Goal: Information Seeking & Learning: Learn about a topic

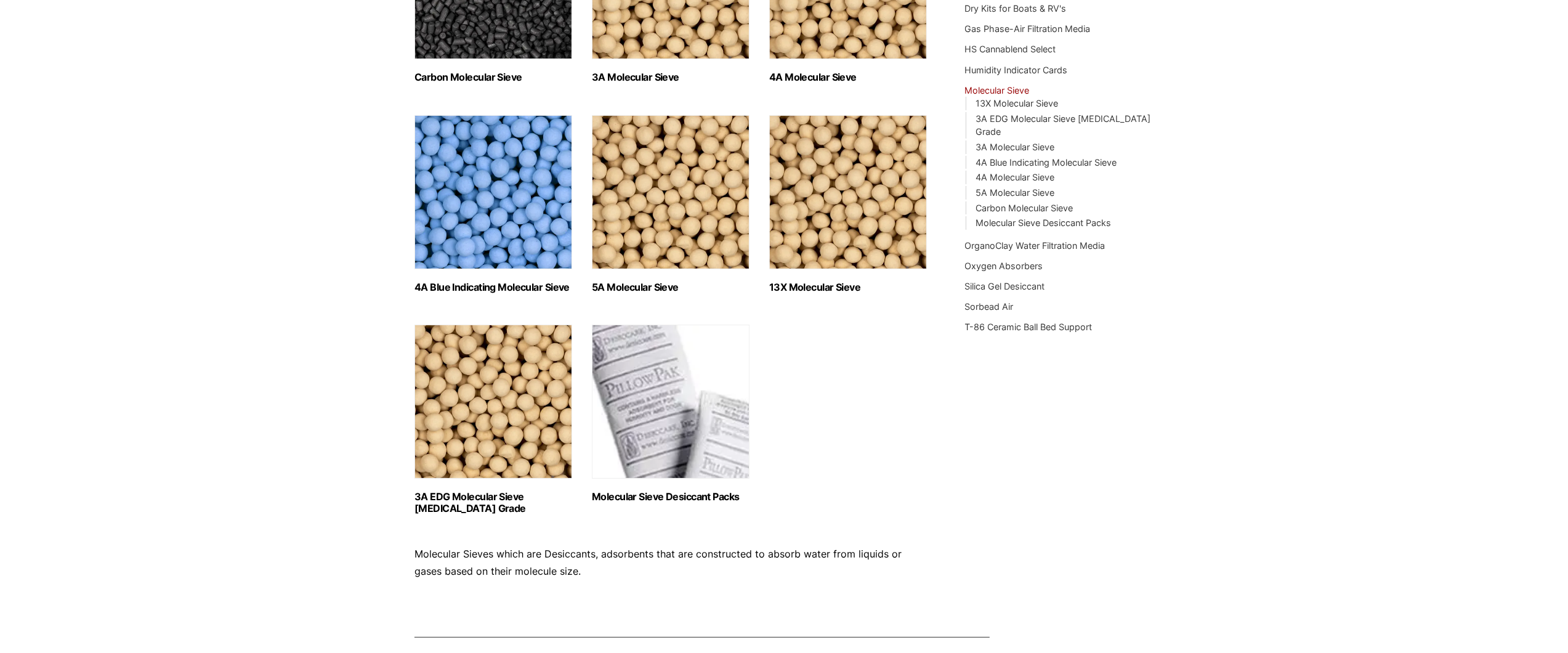
scroll to position [308, 0]
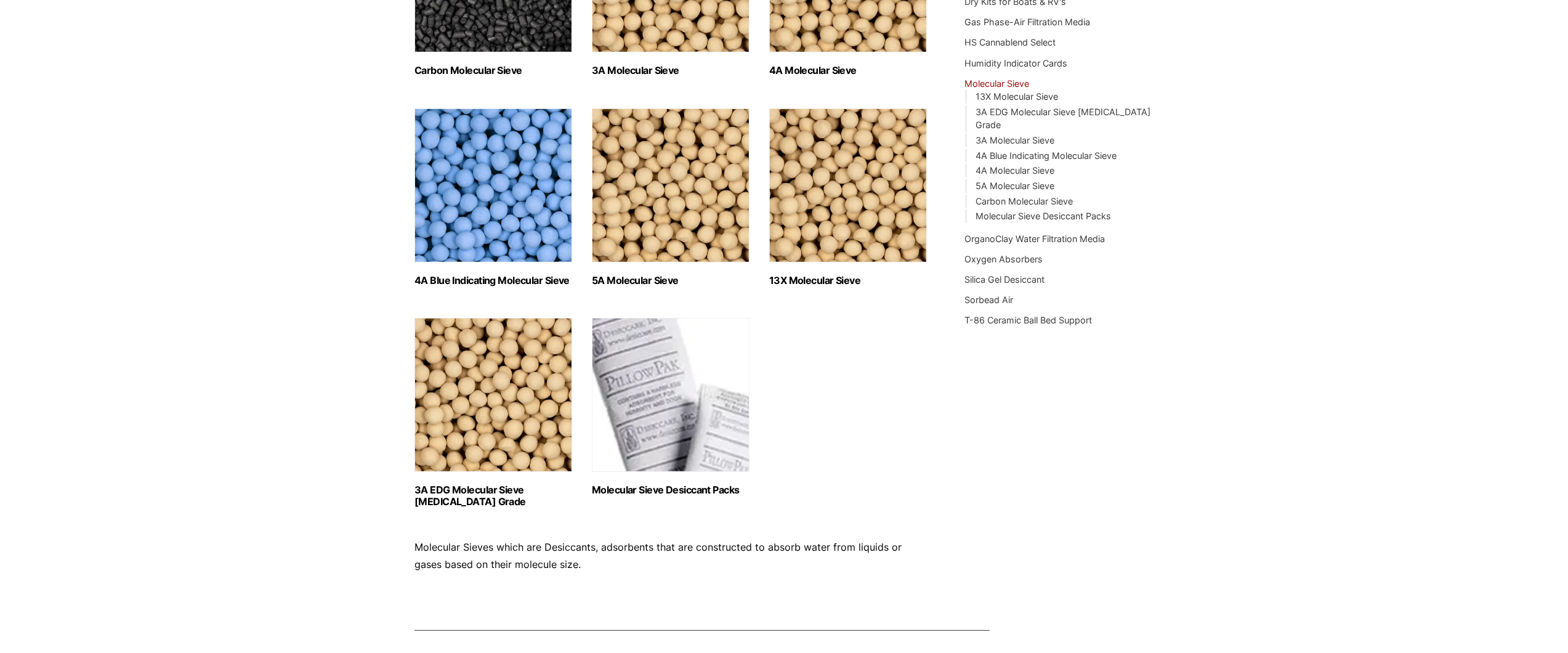
click at [713, 491] on h2 "Molecular Sieve Desiccant Packs (8)" at bounding box center [671, 489] width 157 height 12
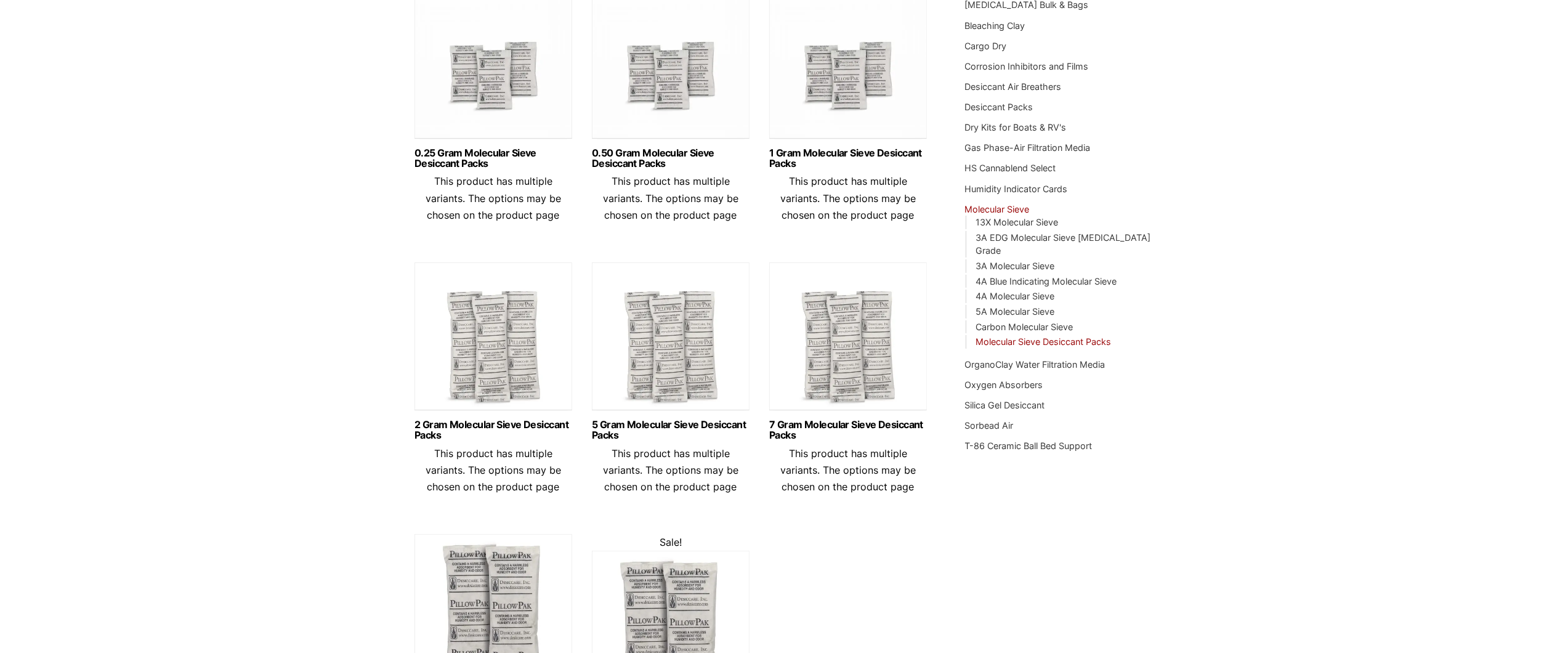
scroll to position [184, 0]
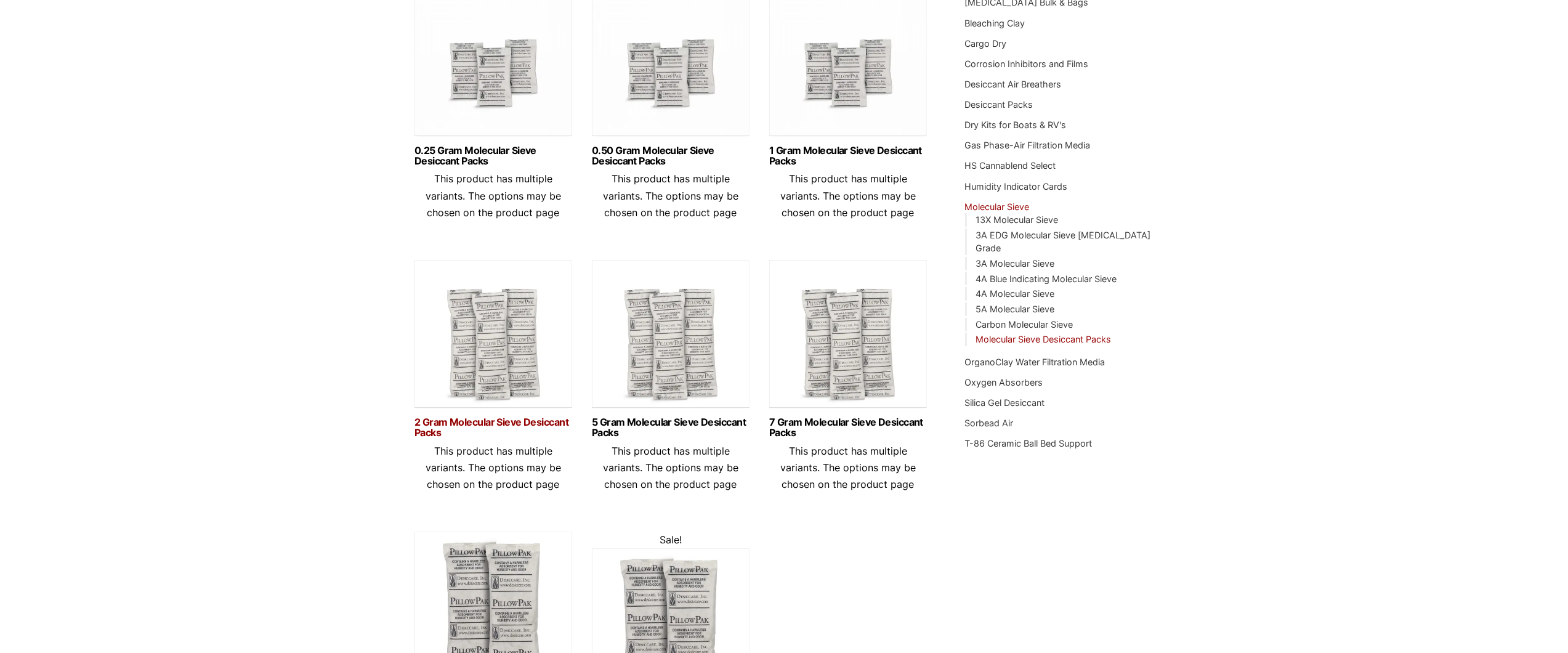
click at [475, 427] on link "2 Gram Molecular Sieve Desiccant Packs" at bounding box center [493, 427] width 157 height 21
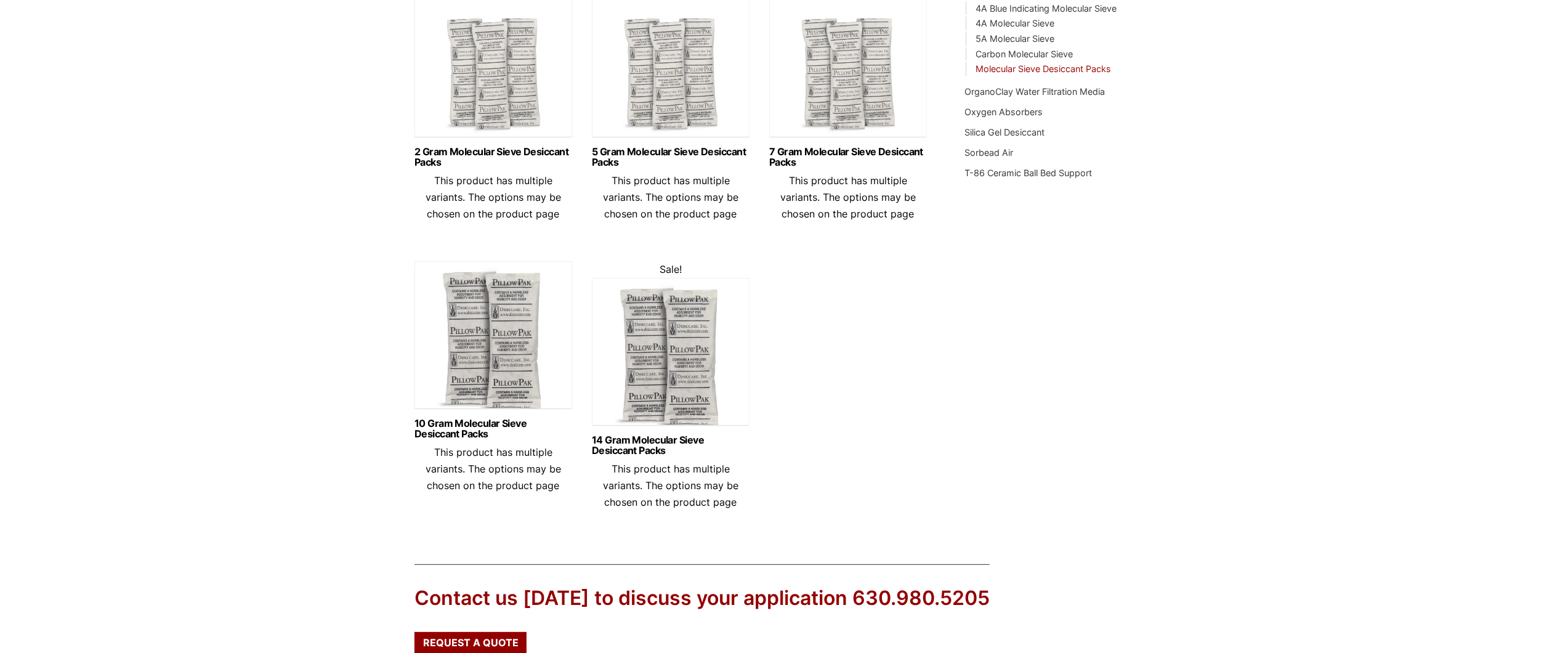
scroll to position [492, 0]
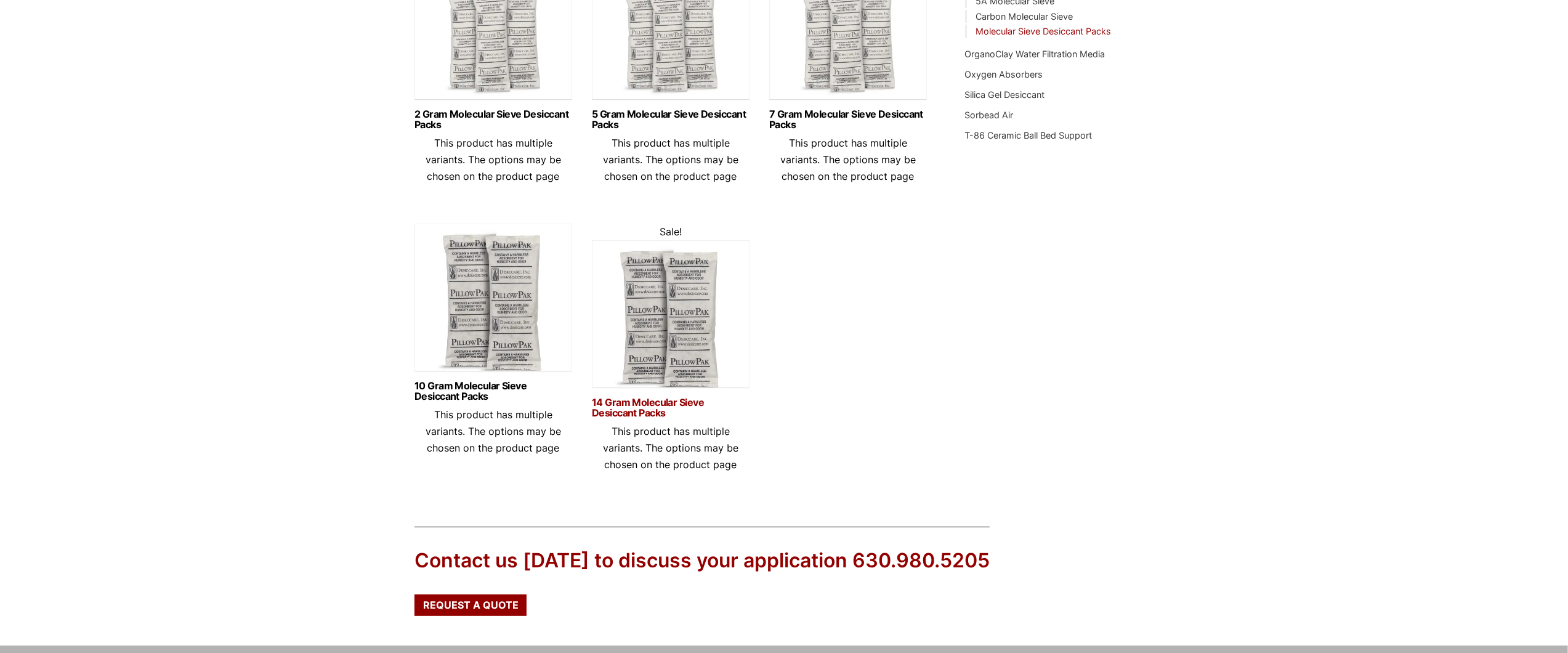
click at [633, 408] on link "14 Gram Molecular Sieve Desiccant Packs" at bounding box center [671, 408] width 157 height 21
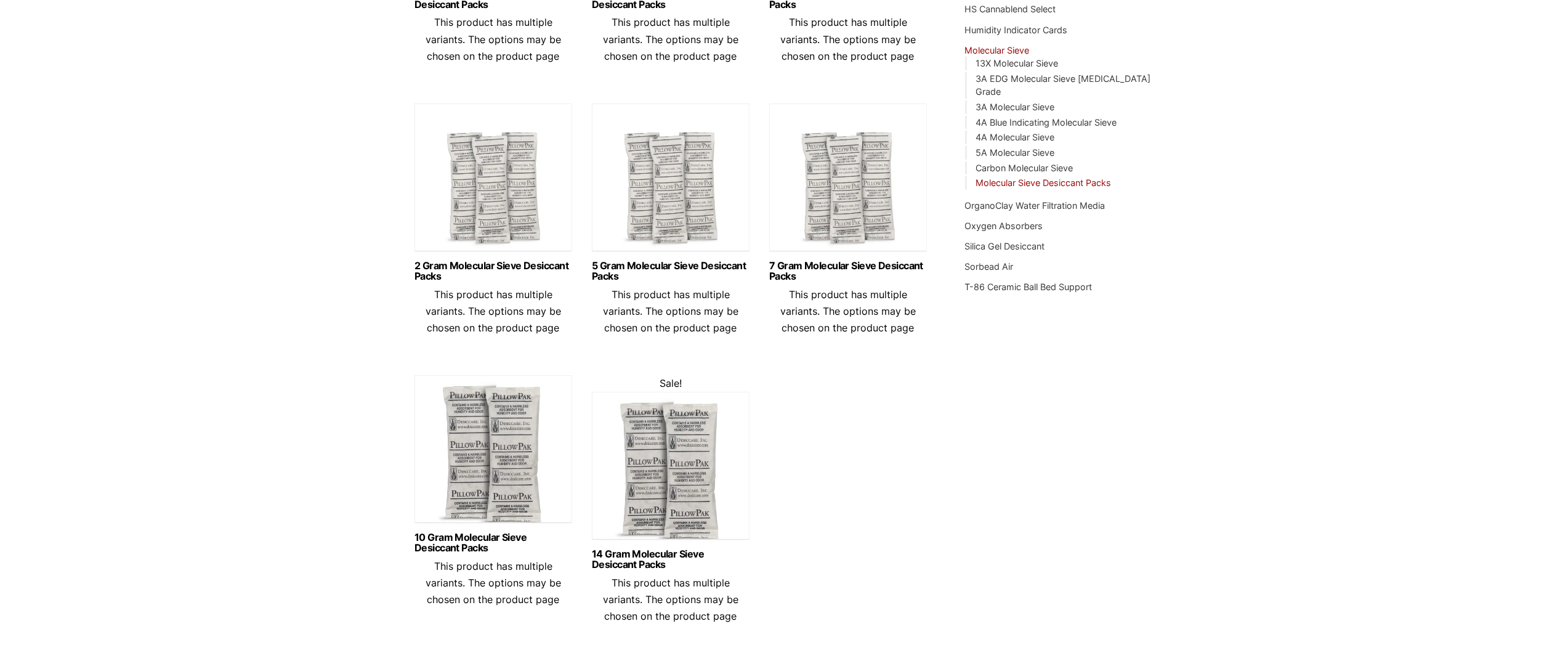
scroll to position [370, 0]
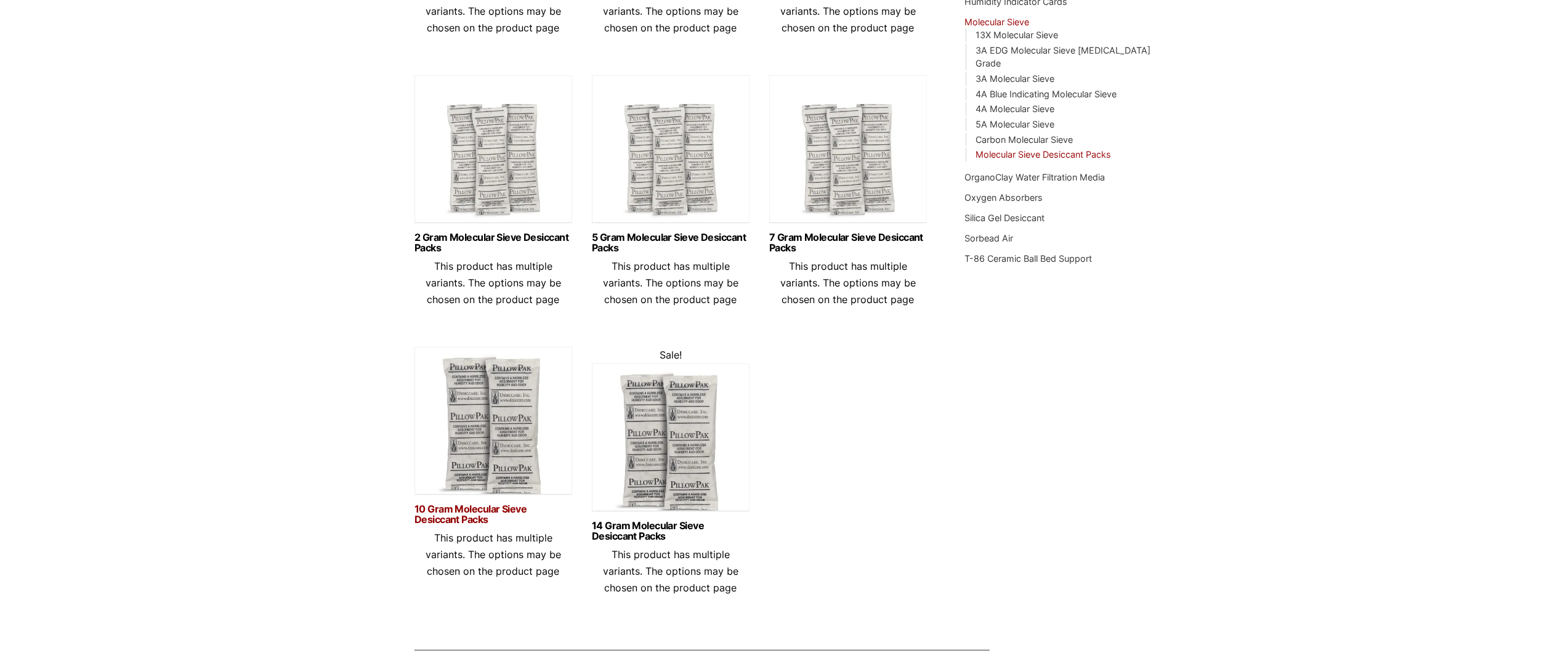
click at [463, 520] on link "10 Gram Molecular Sieve Desiccant Packs" at bounding box center [493, 514] width 157 height 21
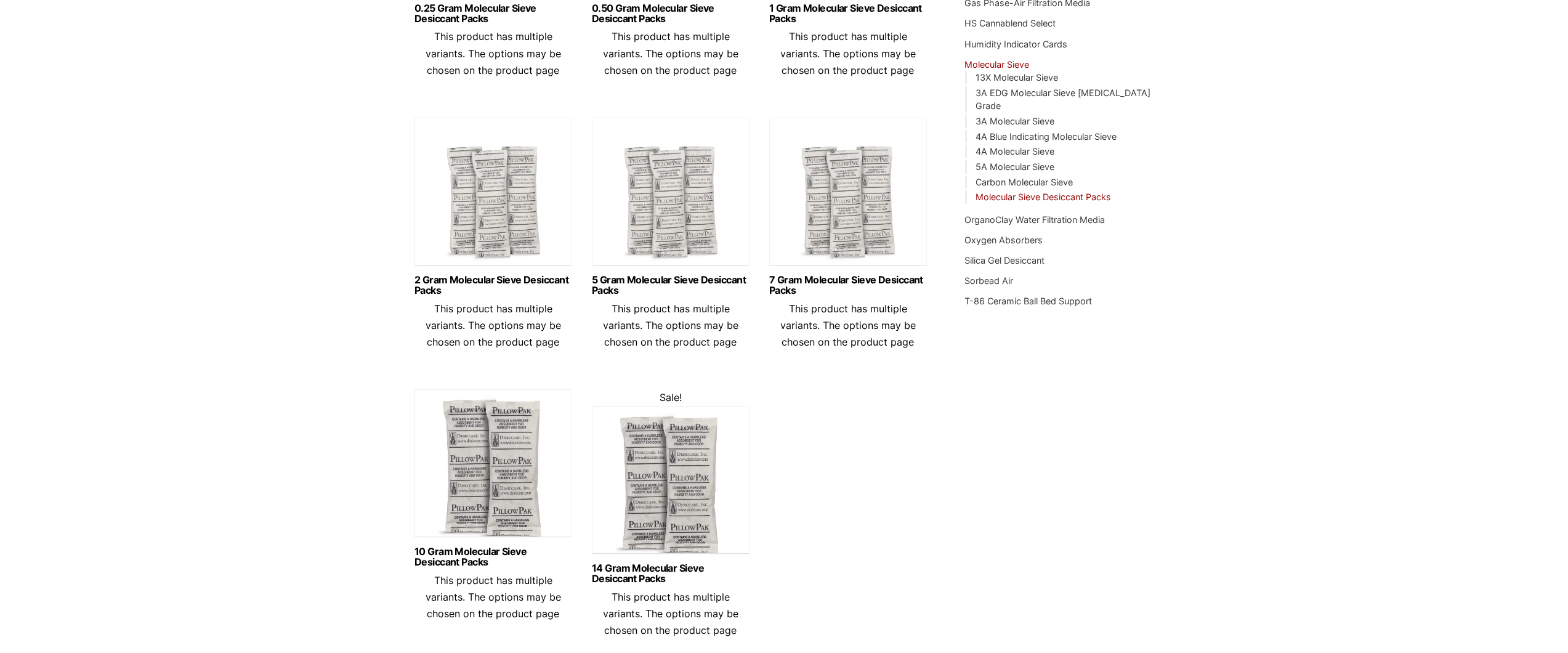
scroll to position [246, 0]
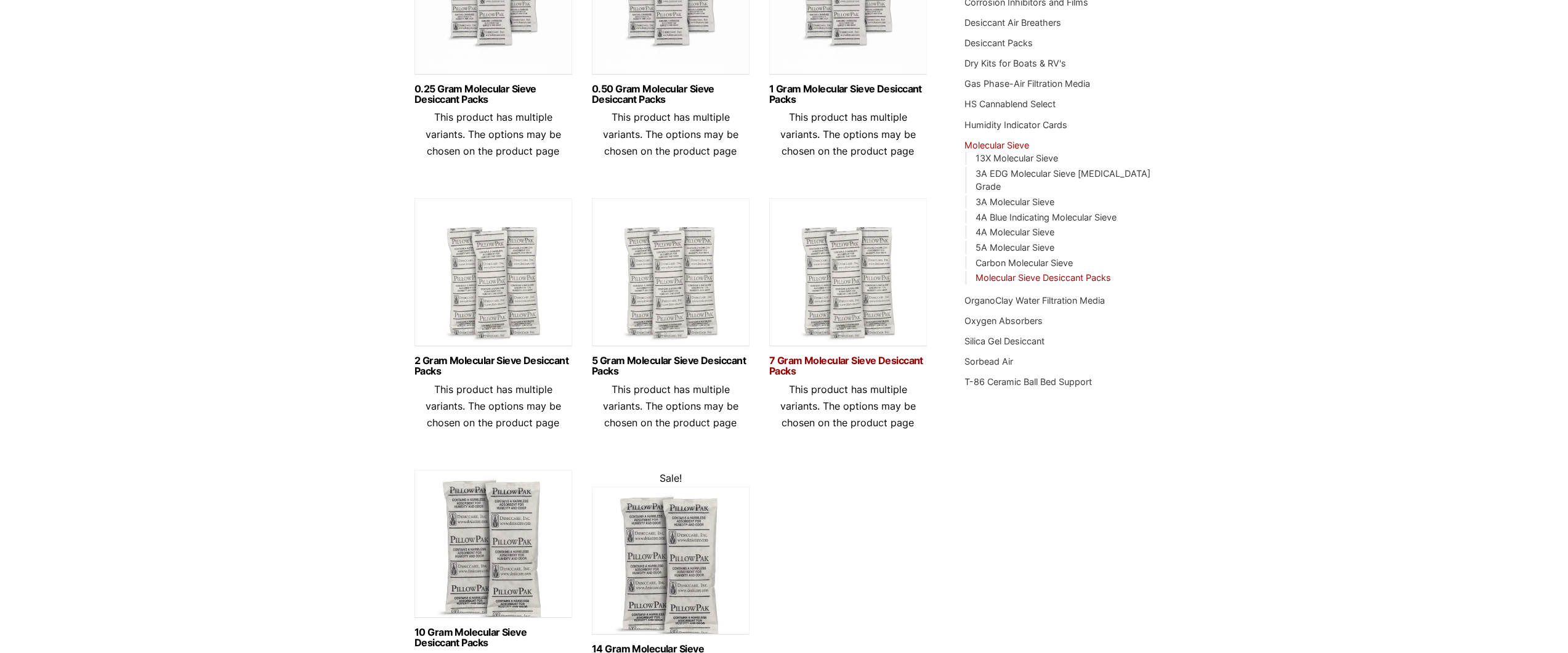
click at [859, 358] on link "7 Gram Molecular Sieve Desiccant Packs" at bounding box center [848, 365] width 157 height 21
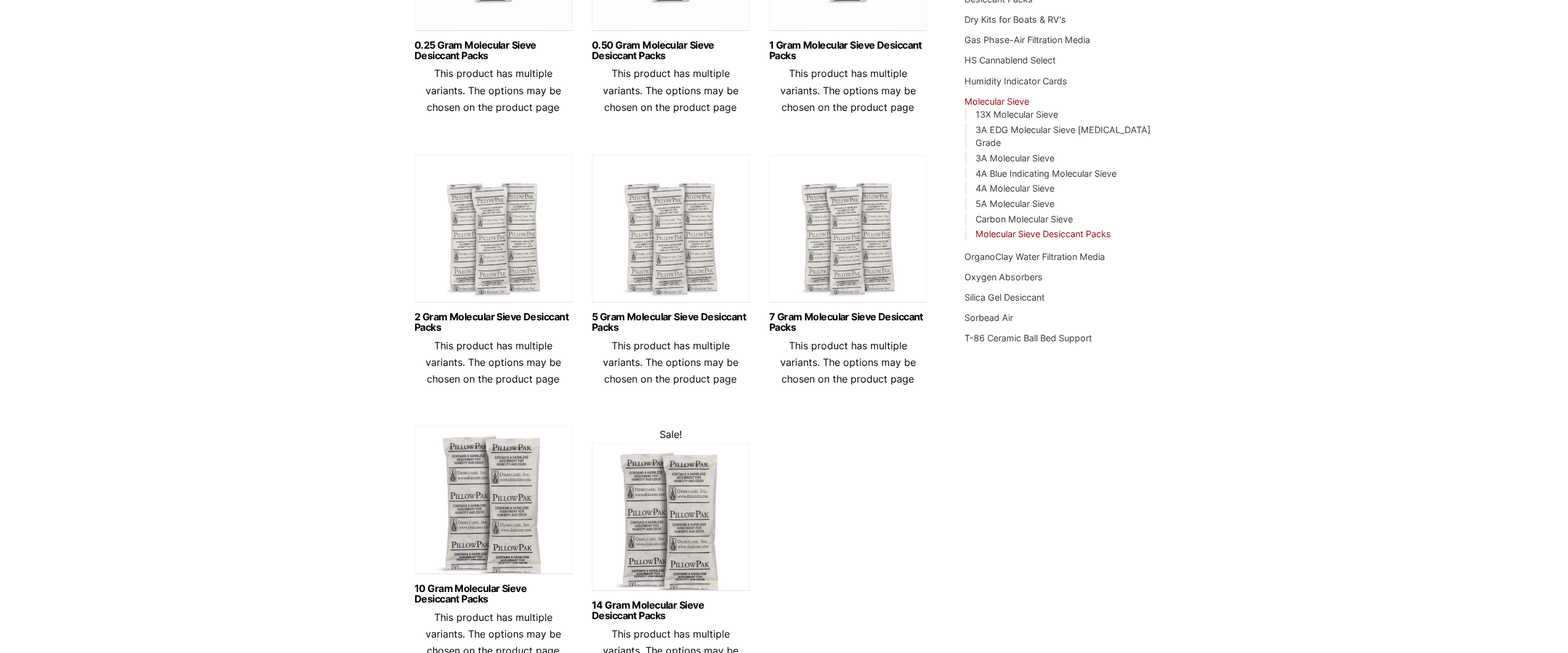
scroll to position [308, 0]
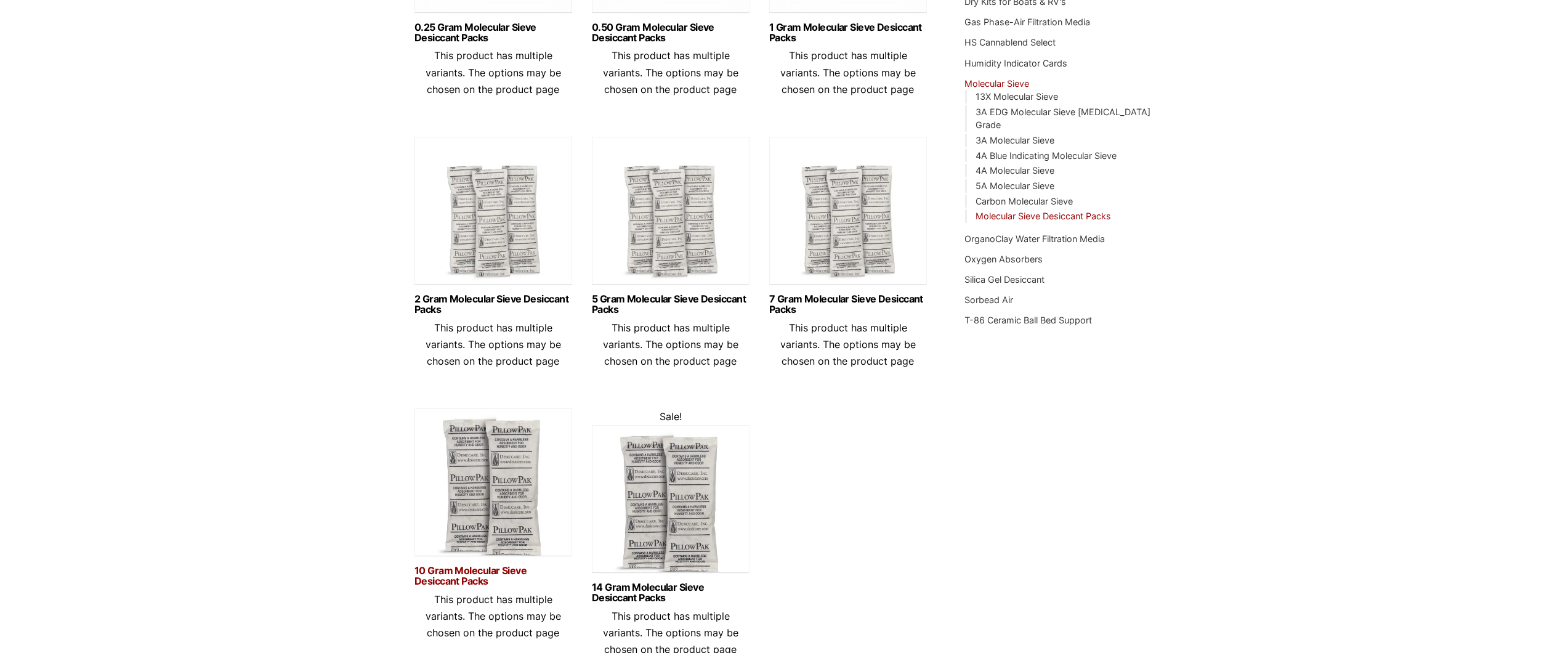
click at [483, 576] on link "10 Gram Molecular Sieve Desiccant Packs" at bounding box center [493, 575] width 157 height 21
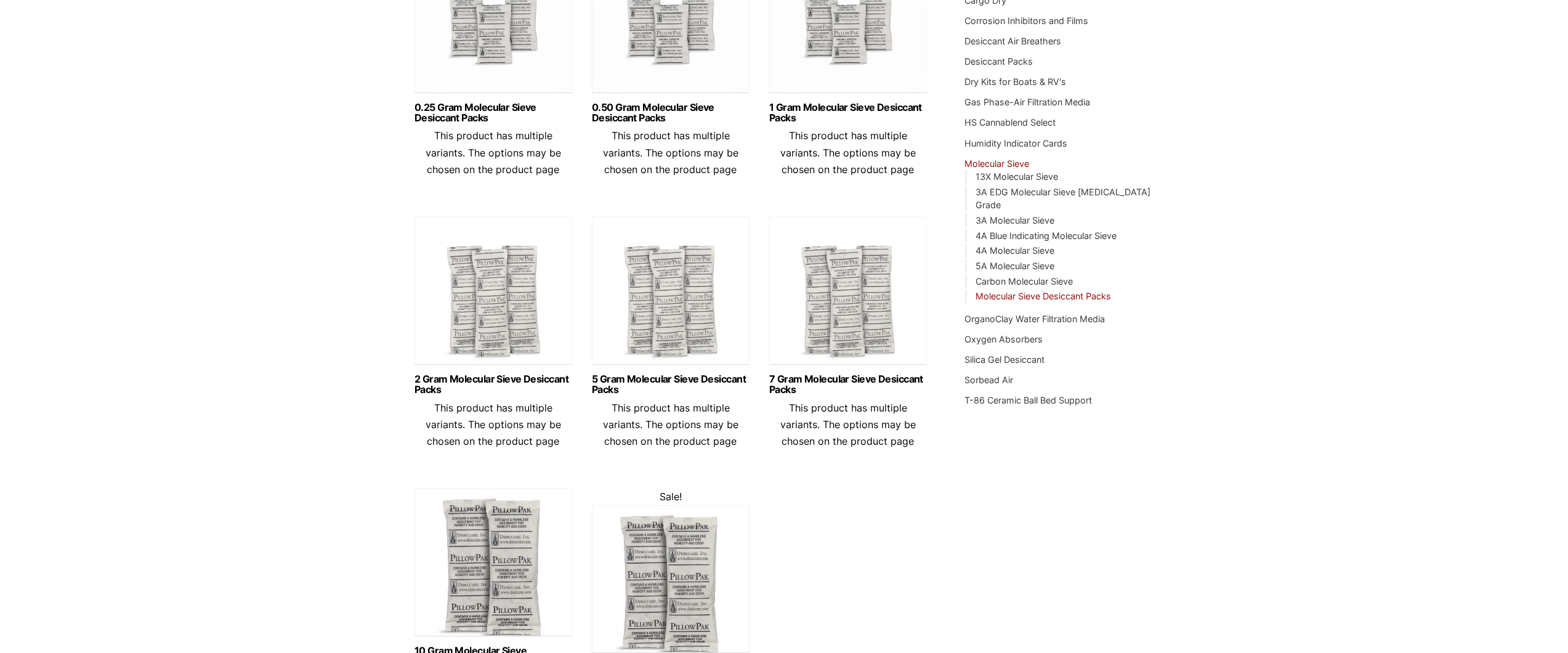
scroll to position [246, 0]
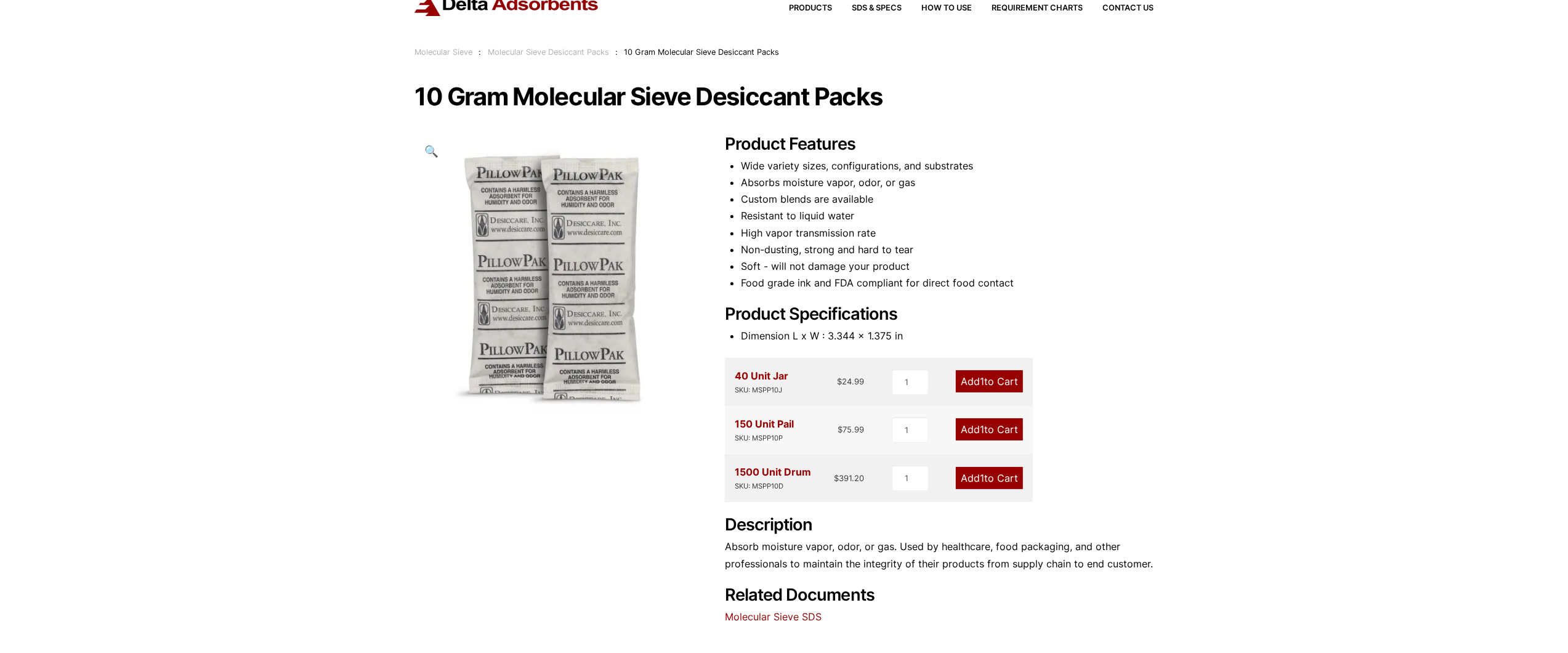
scroll to position [62, 0]
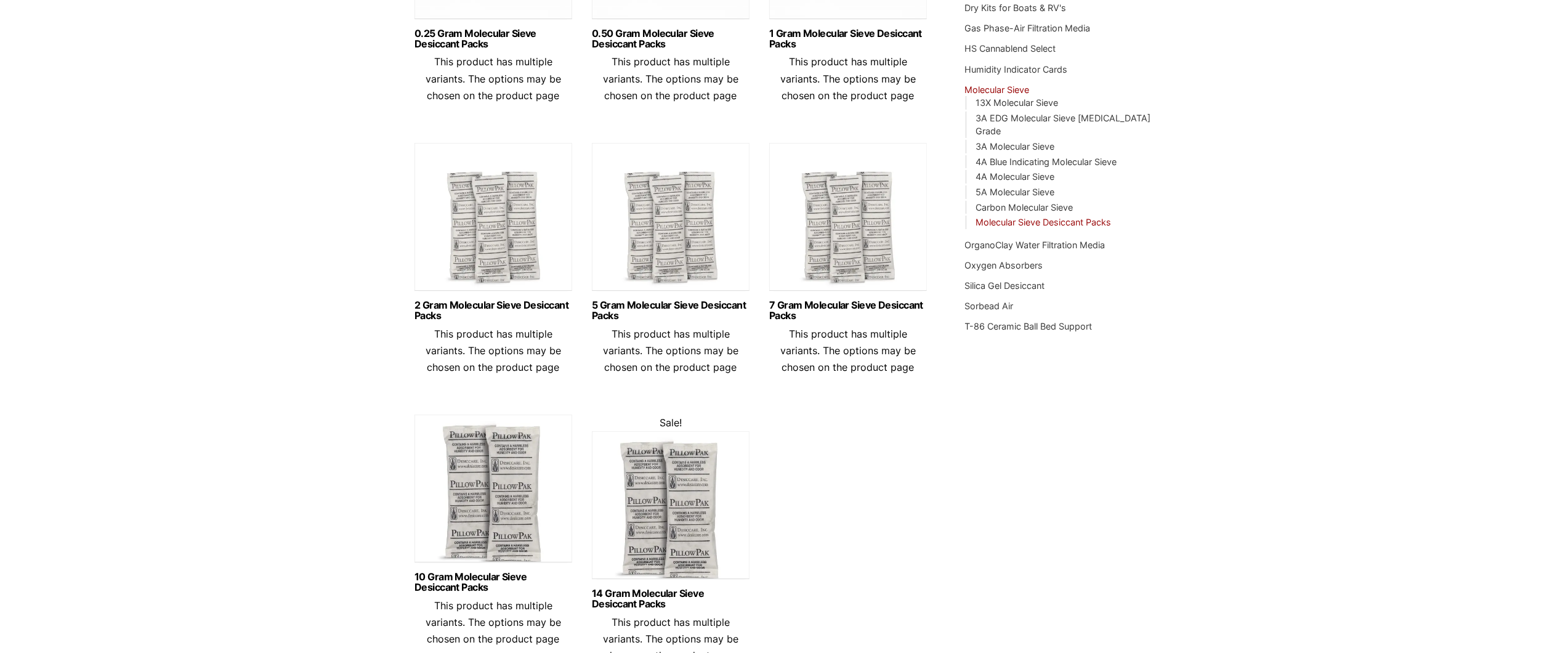
scroll to position [370, 0]
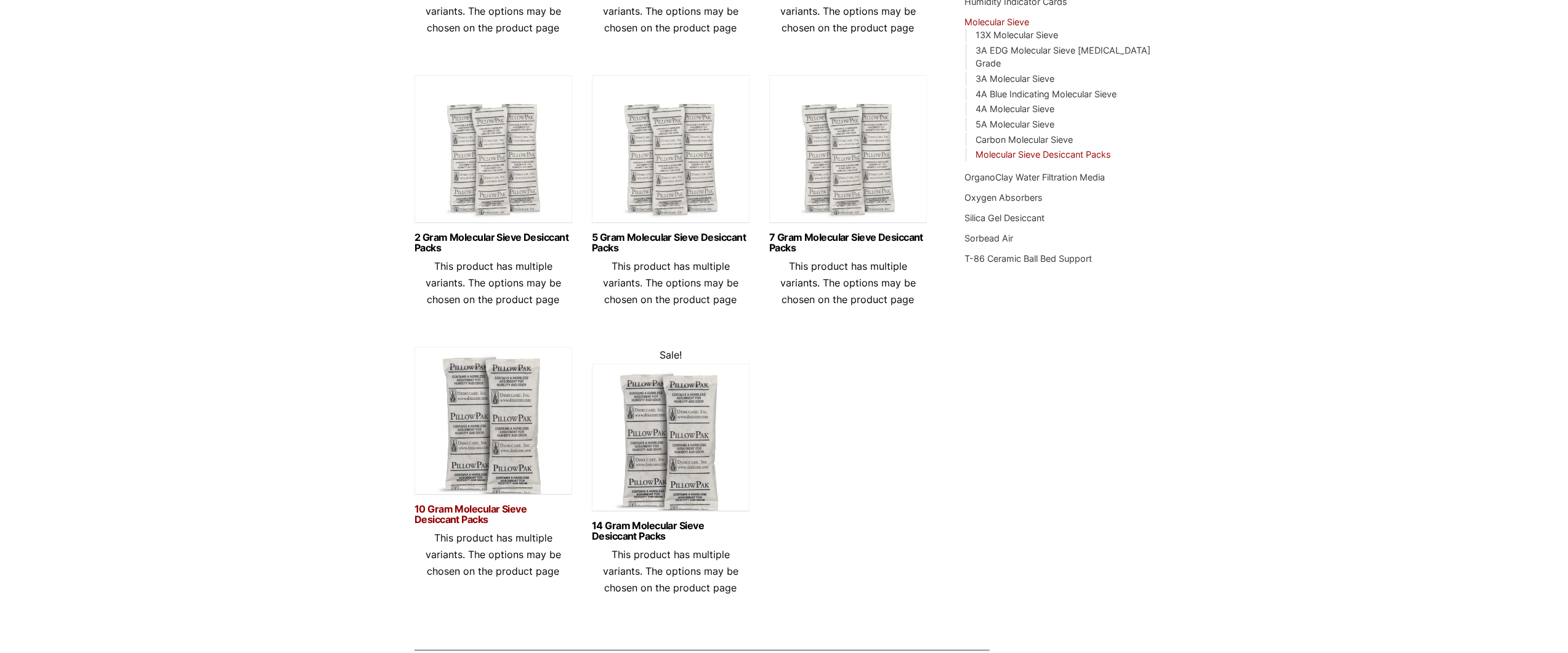
click at [442, 513] on link "10 Gram Molecular Sieve Desiccant Packs" at bounding box center [493, 514] width 157 height 21
click at [664, 524] on link "14 Gram Molecular Sieve Desiccant Packs" at bounding box center [671, 530] width 157 height 21
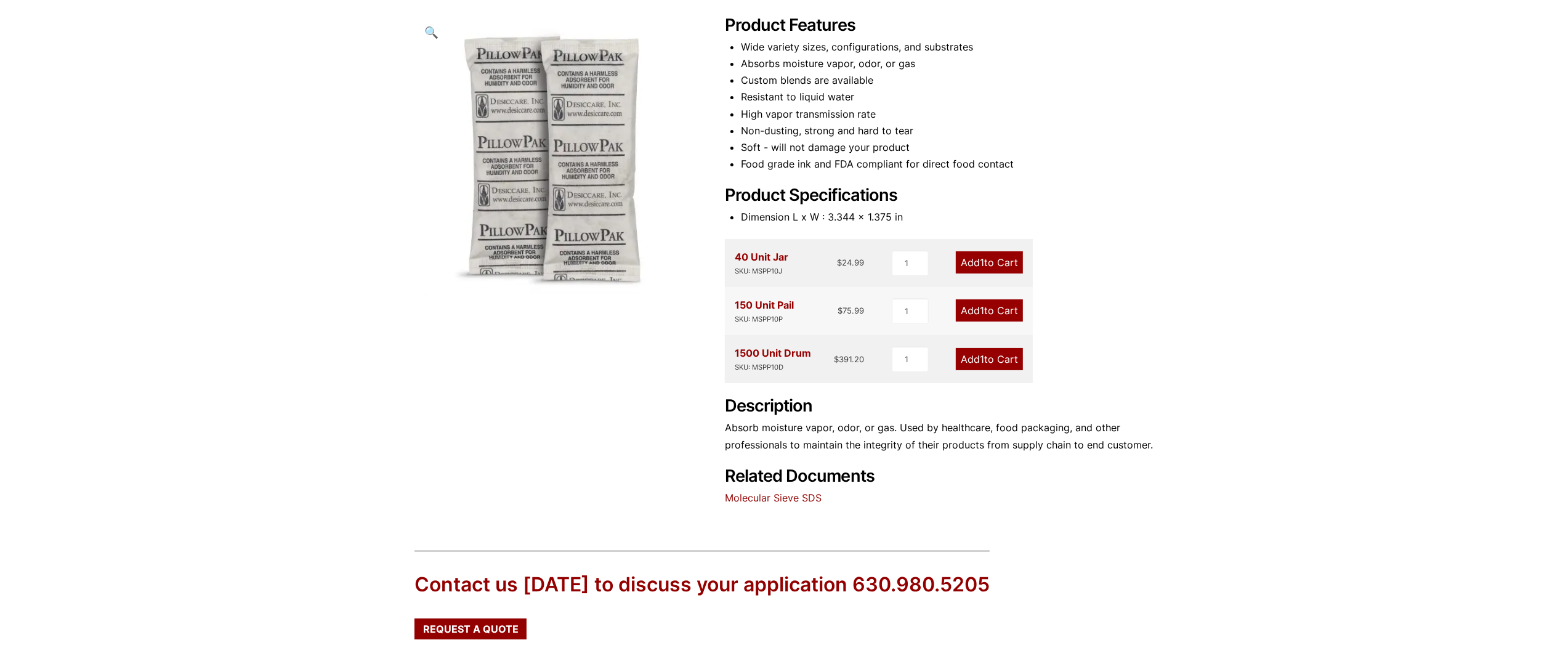
scroll to position [184, 0]
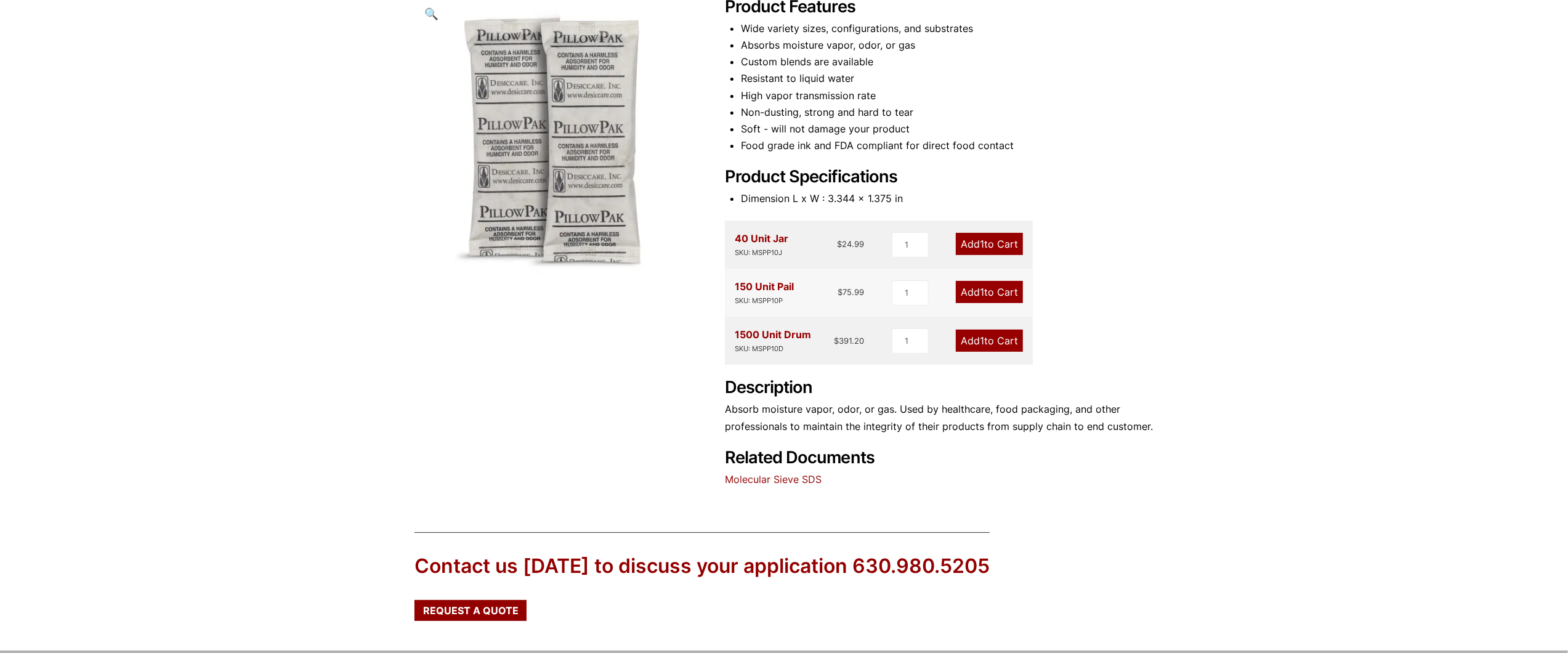
click at [777, 477] on link "Molecular Sieve SDS" at bounding box center [773, 479] width 97 height 12
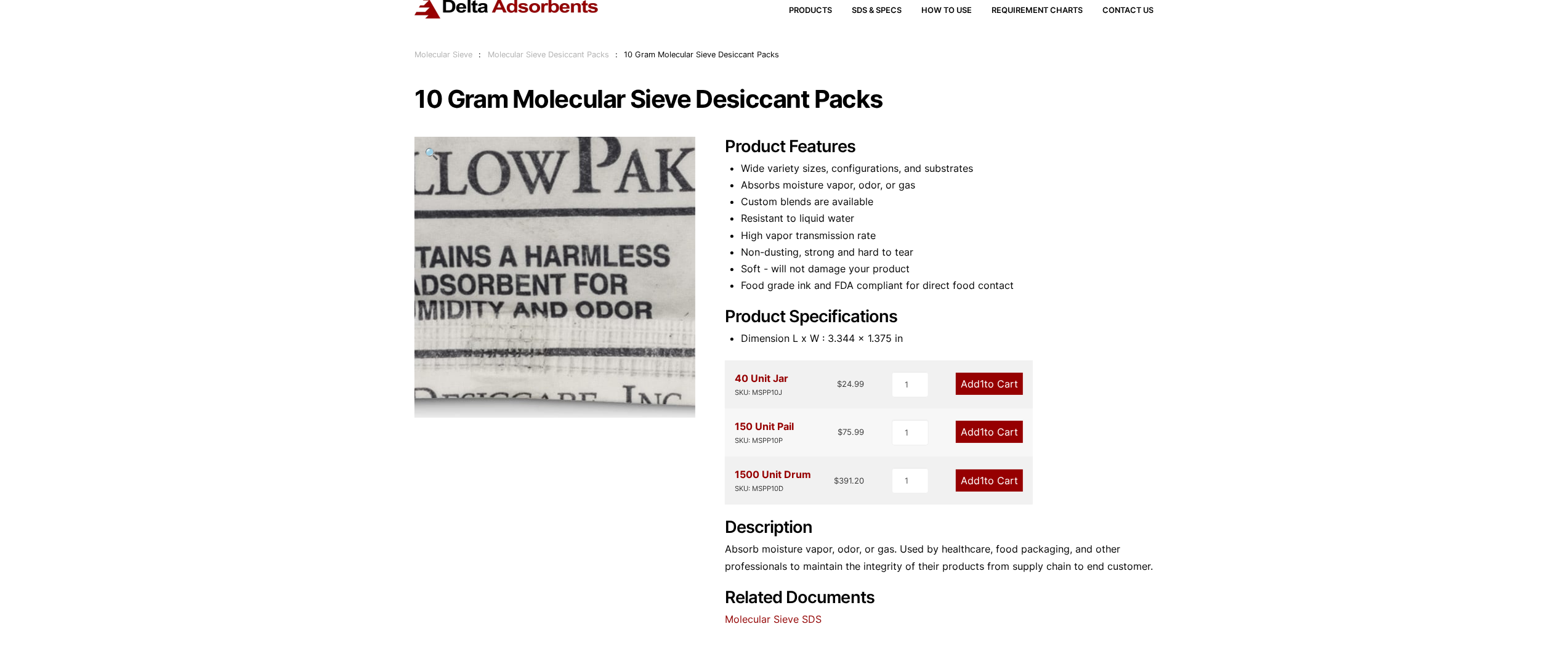
scroll to position [0, 0]
